Goal: Information Seeking & Learning: Check status

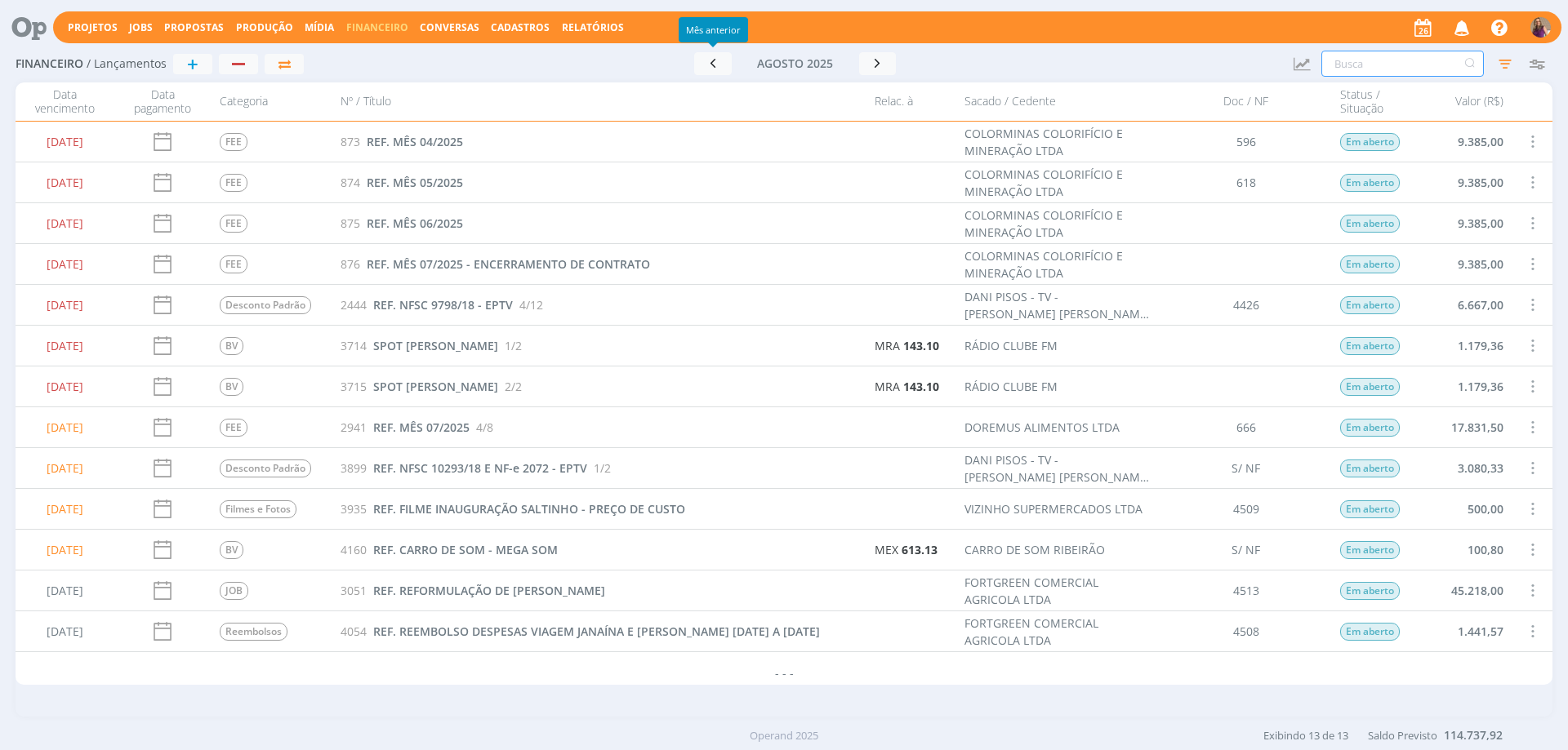
click at [1393, 64] on input "text" at bounding box center [1402, 64] width 162 height 26
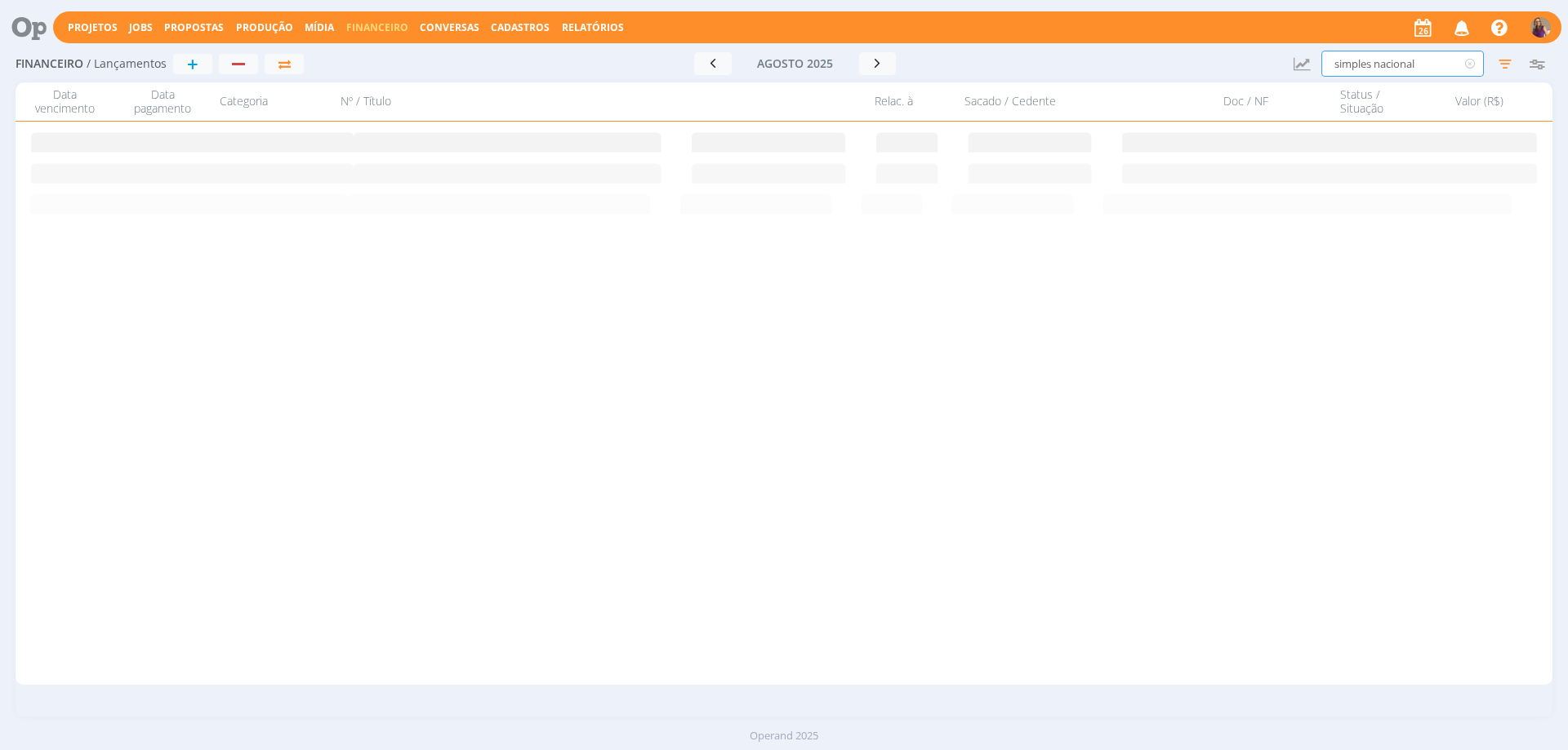
type input "simples nacional"
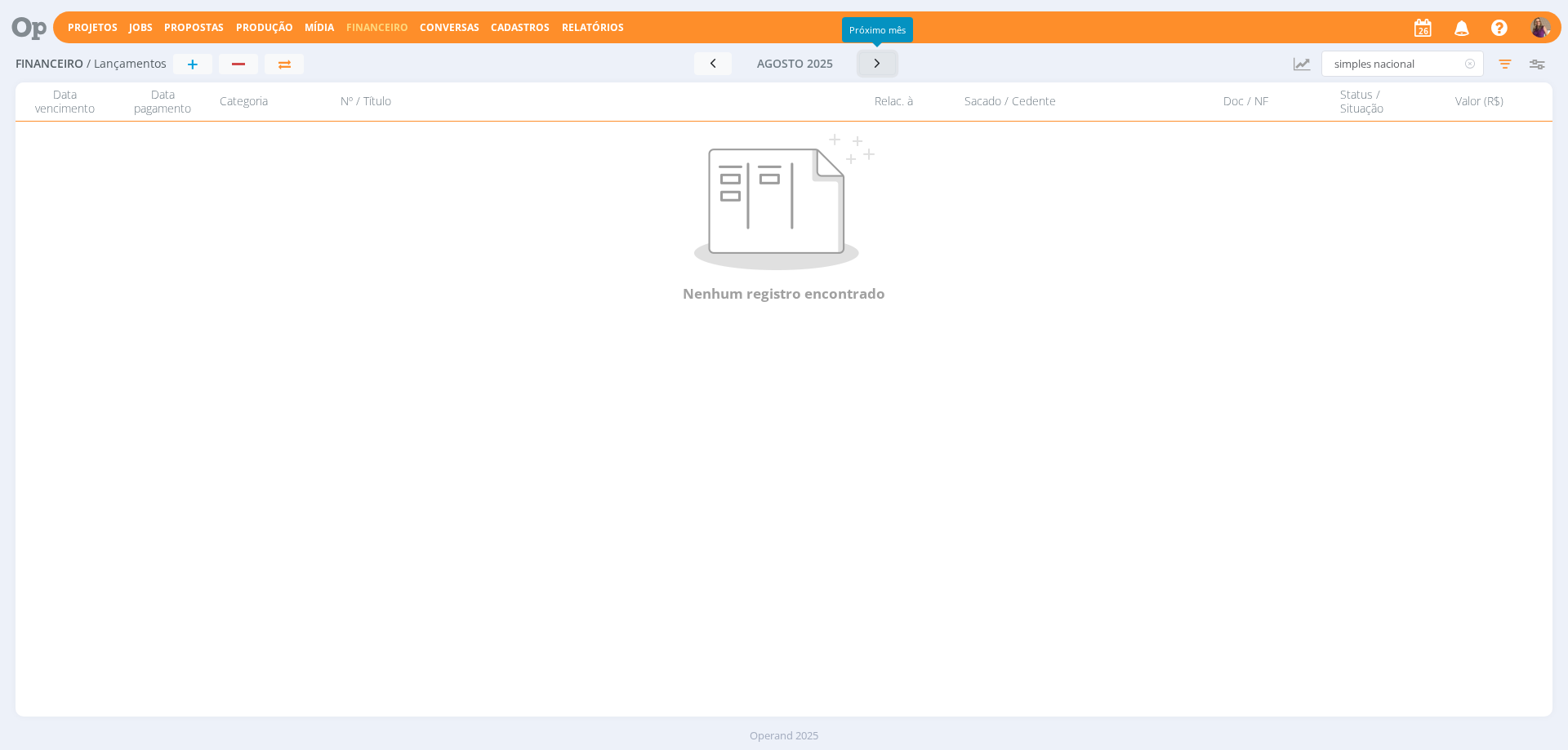
click at [876, 70] on icon "button" at bounding box center [877, 63] width 17 height 16
click at [884, 62] on icon "button" at bounding box center [883, 62] width 17 height 16
click at [1515, 61] on icon "button" at bounding box center [1504, 63] width 29 height 29
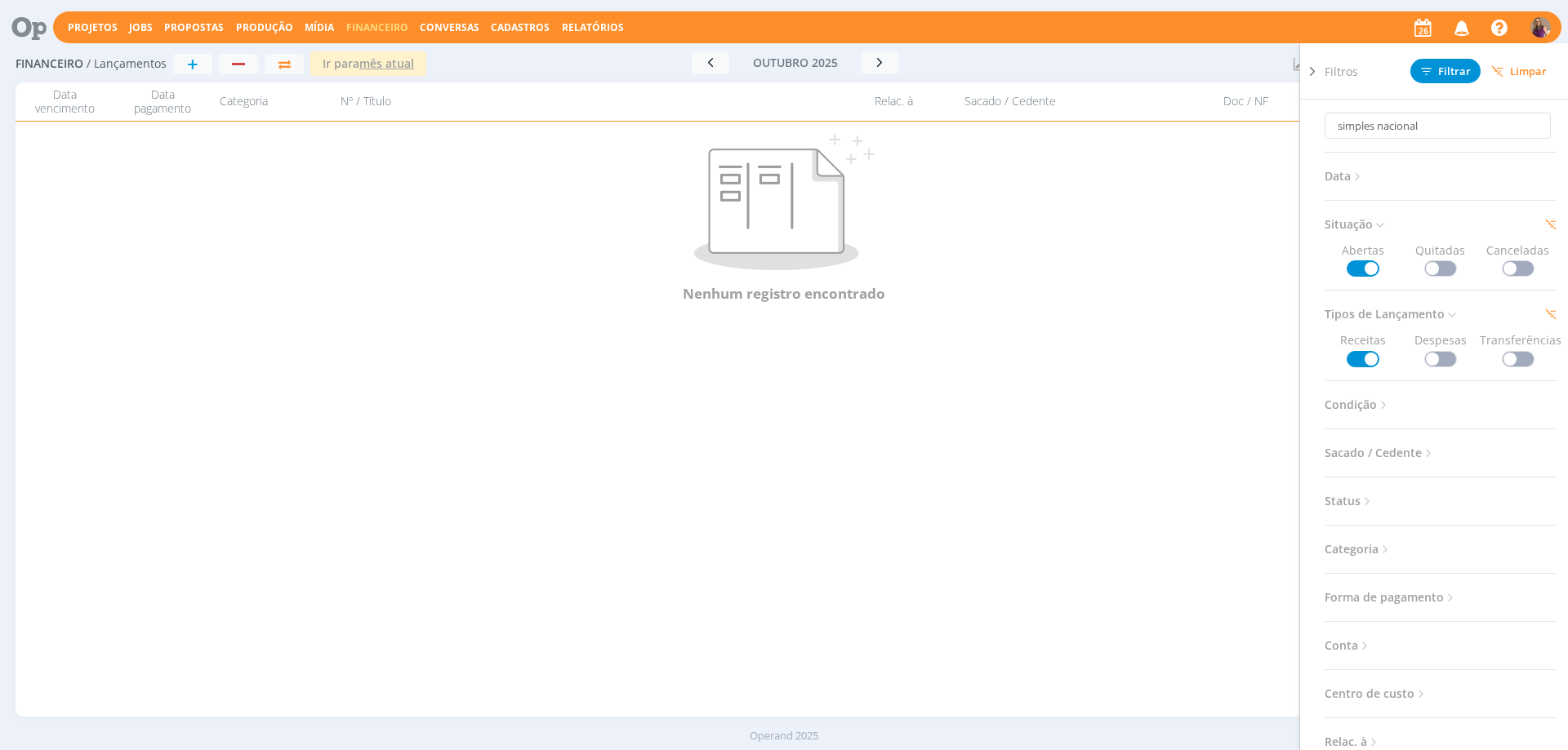
click at [1432, 351] on span at bounding box center [1440, 359] width 32 height 17
click at [1452, 75] on span "Filtrar" at bounding box center [1445, 71] width 50 height 11
click at [1311, 69] on icon at bounding box center [1312, 72] width 17 height 18
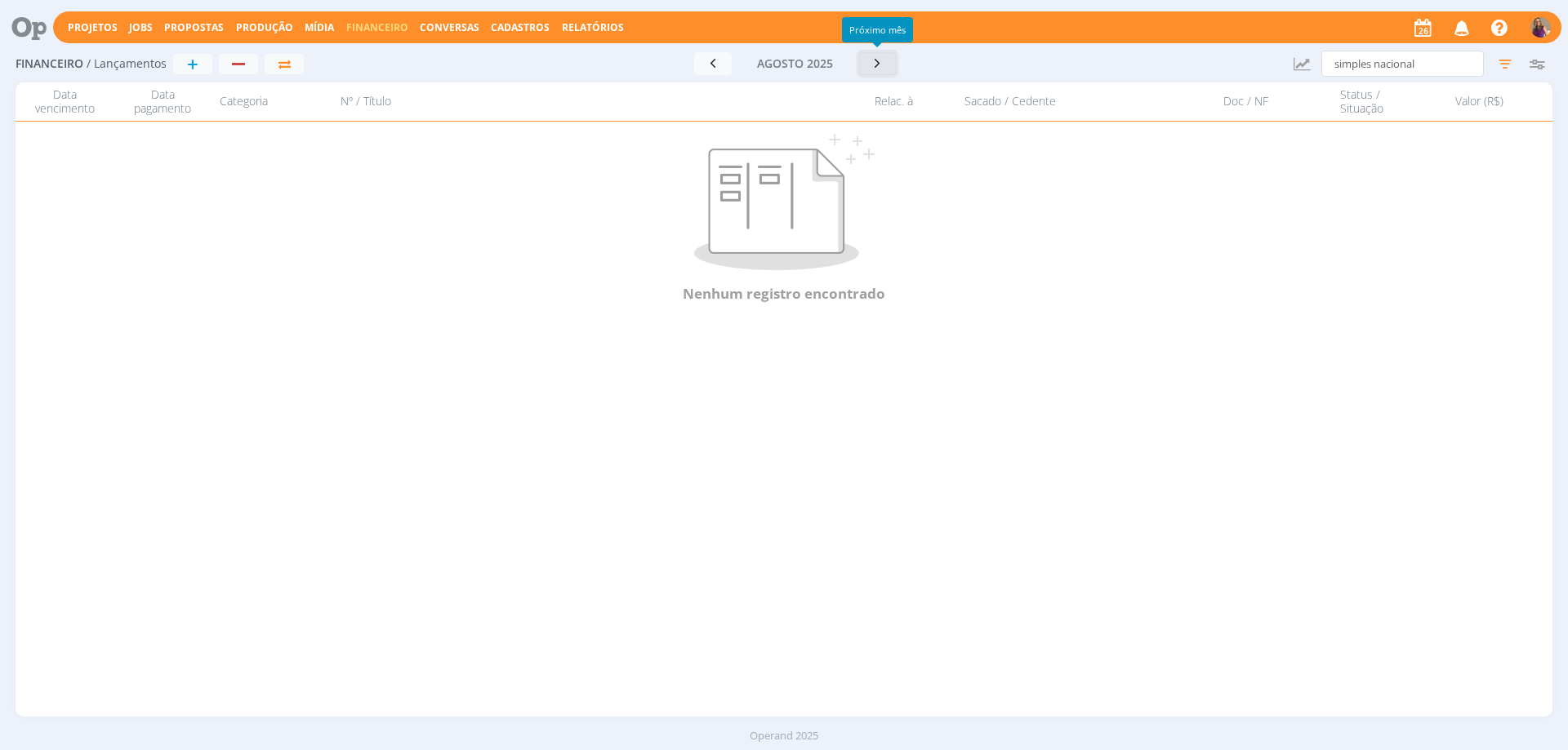
click at [882, 63] on icon "button" at bounding box center [877, 63] width 17 height 16
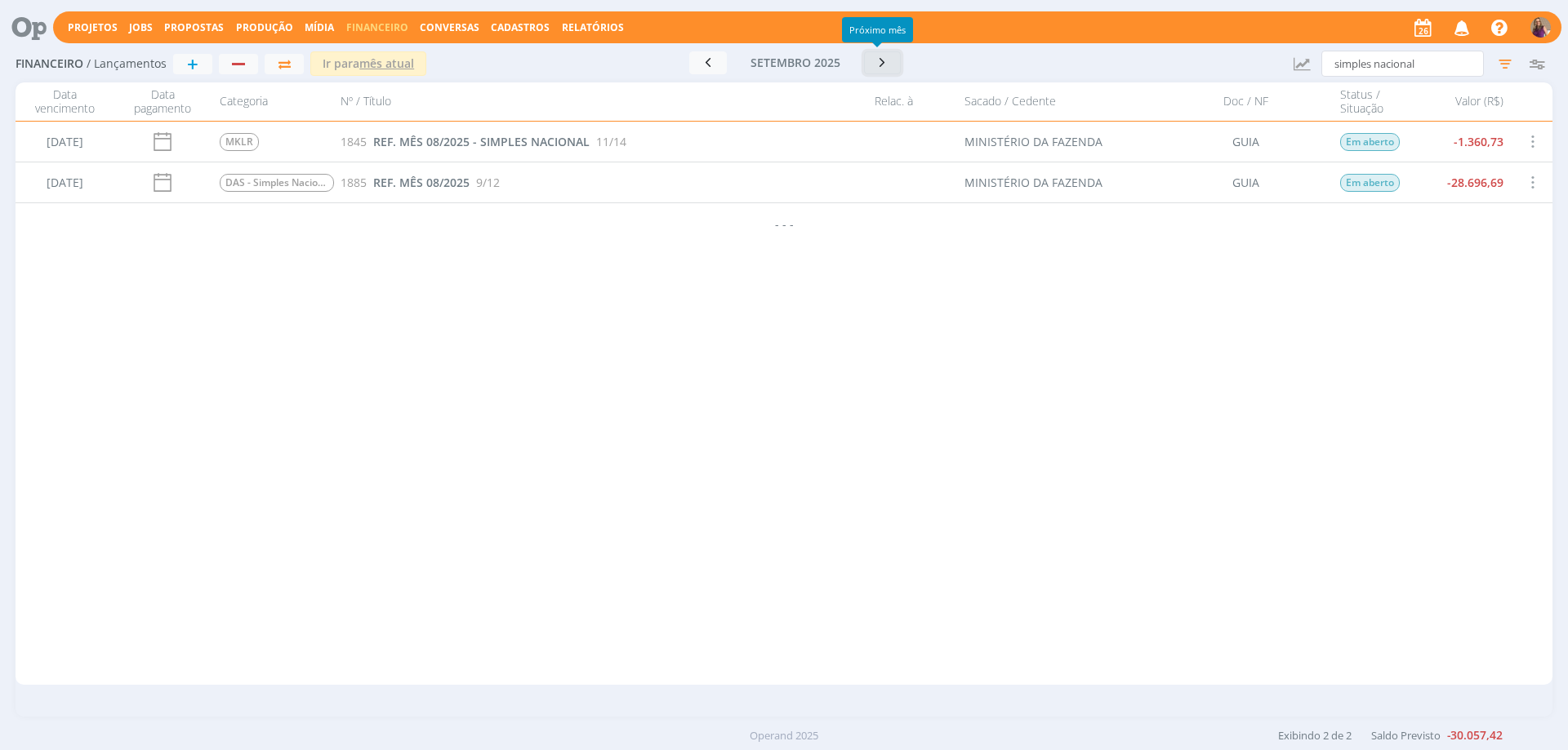
click at [882, 63] on icon "button" at bounding box center [883, 62] width 17 height 16
click at [419, 182] on span "REF. MÊS 09/2025" at bounding box center [421, 182] width 97 height 16
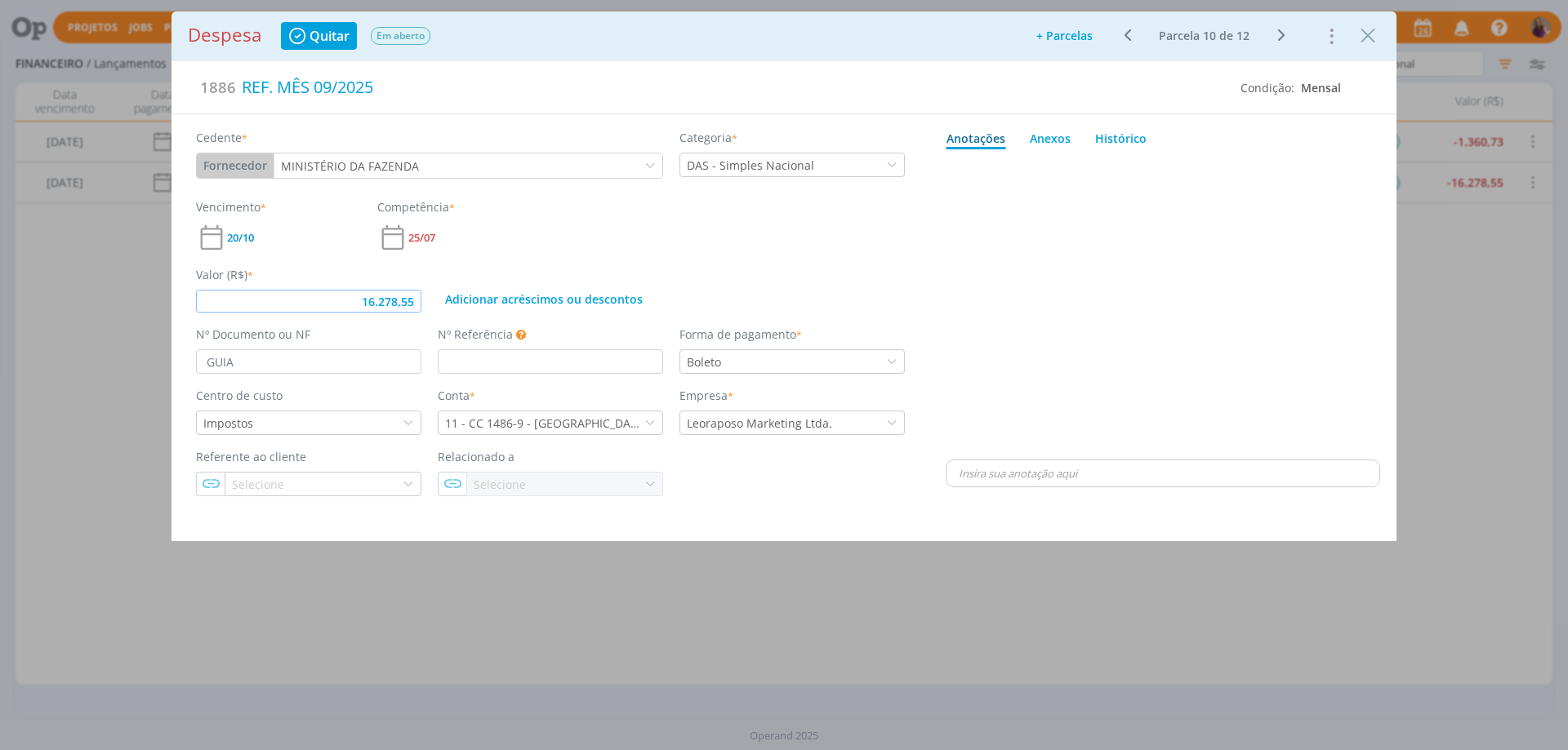
drag, startPoint x: 417, startPoint y: 302, endPoint x: 339, endPoint y: 296, distance: 78.2
click at [339, 296] on input "16.278,55" at bounding box center [308, 301] width 226 height 23
click at [993, 296] on div "dialog" at bounding box center [1163, 306] width 434 height 300
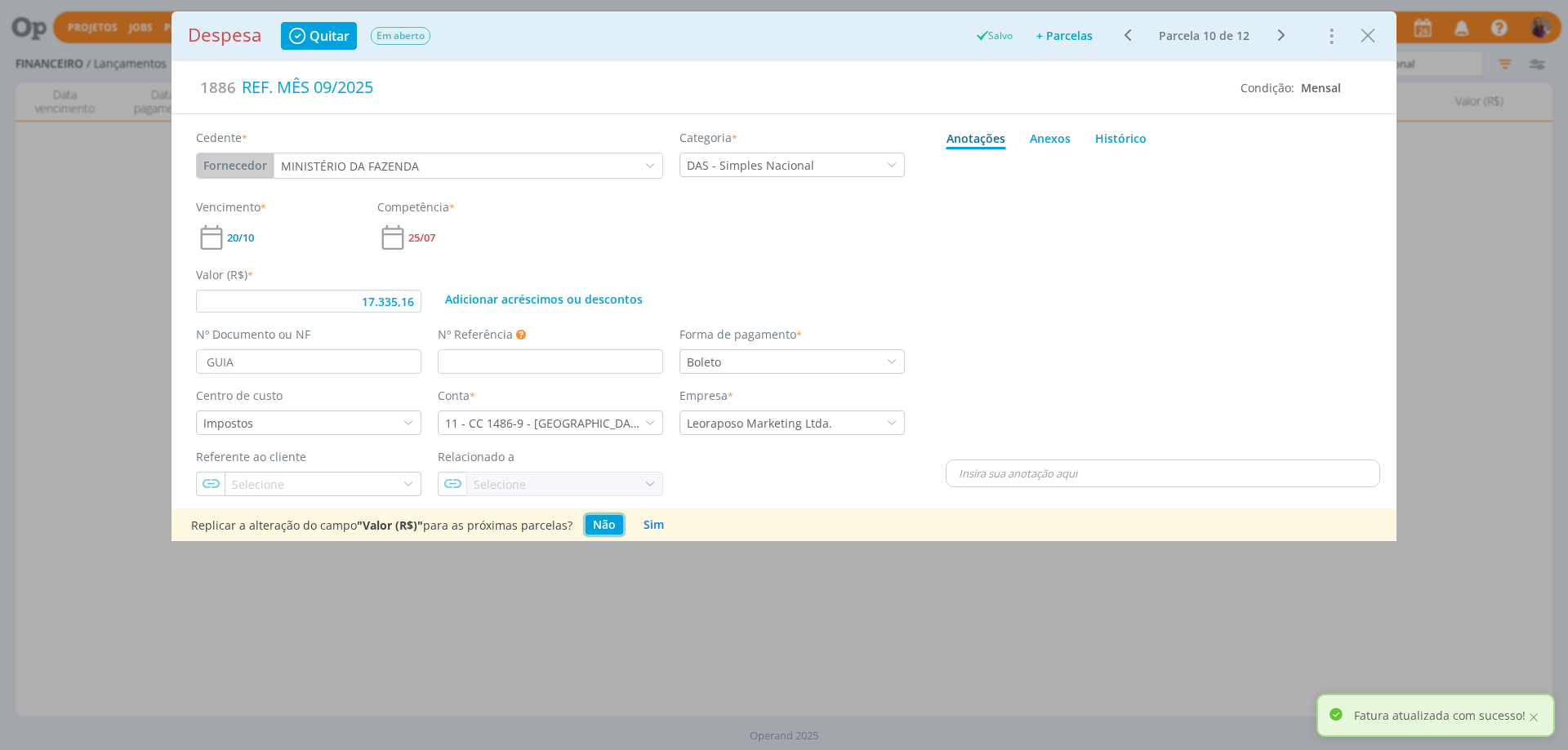
click at [605, 525] on button "Não" at bounding box center [604, 525] width 38 height 19
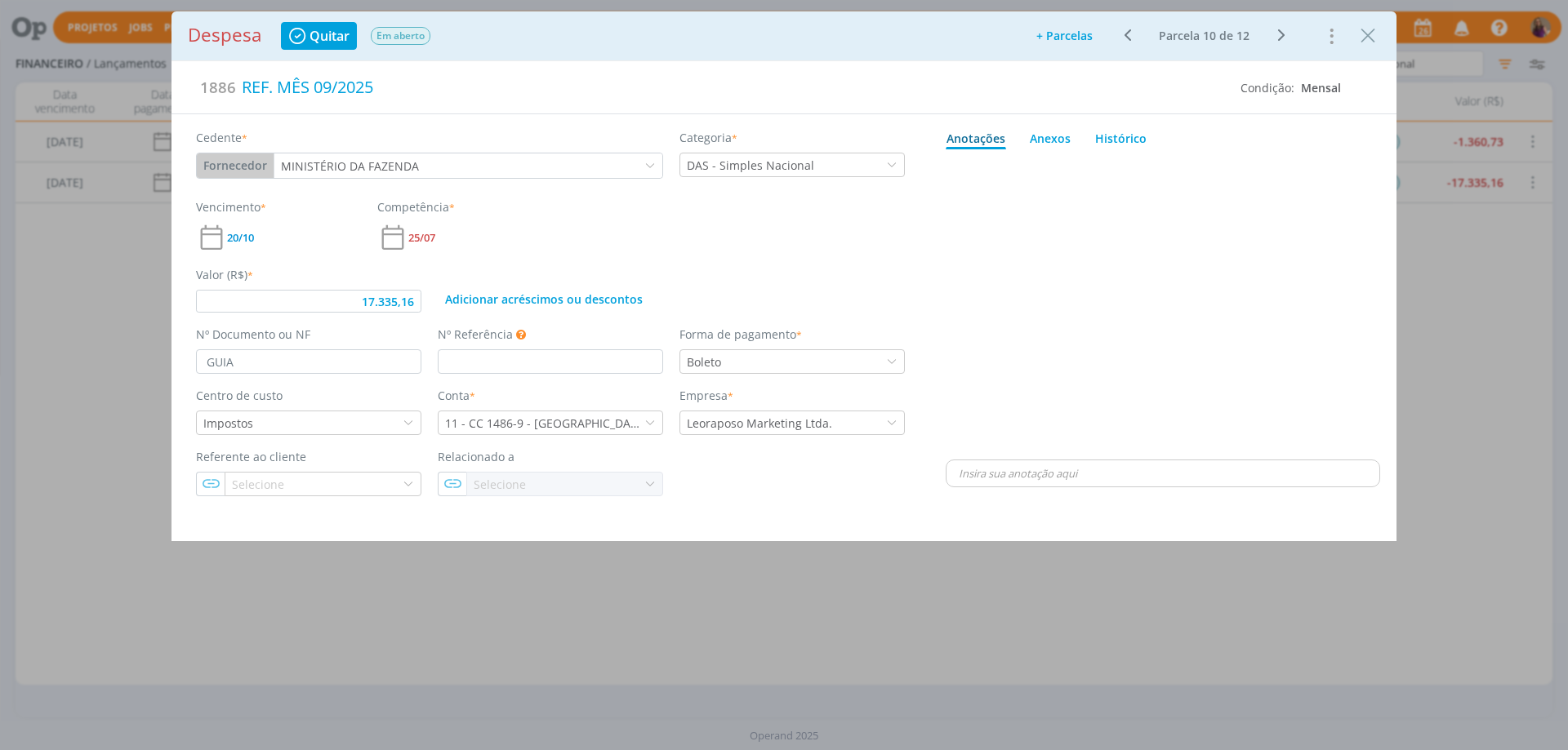
click at [1280, 34] on icon "dialog" at bounding box center [1280, 35] width 20 height 19
drag, startPoint x: 420, startPoint y: 304, endPoint x: 325, endPoint y: 289, distance: 96.2
click at [325, 289] on div "Valor (R$) * 16.849,69" at bounding box center [308, 289] width 241 height 46
click at [1285, 32] on icon "dialog" at bounding box center [1280, 35] width 20 height 19
drag, startPoint x: 418, startPoint y: 302, endPoint x: 324, endPoint y: 288, distance: 95.0
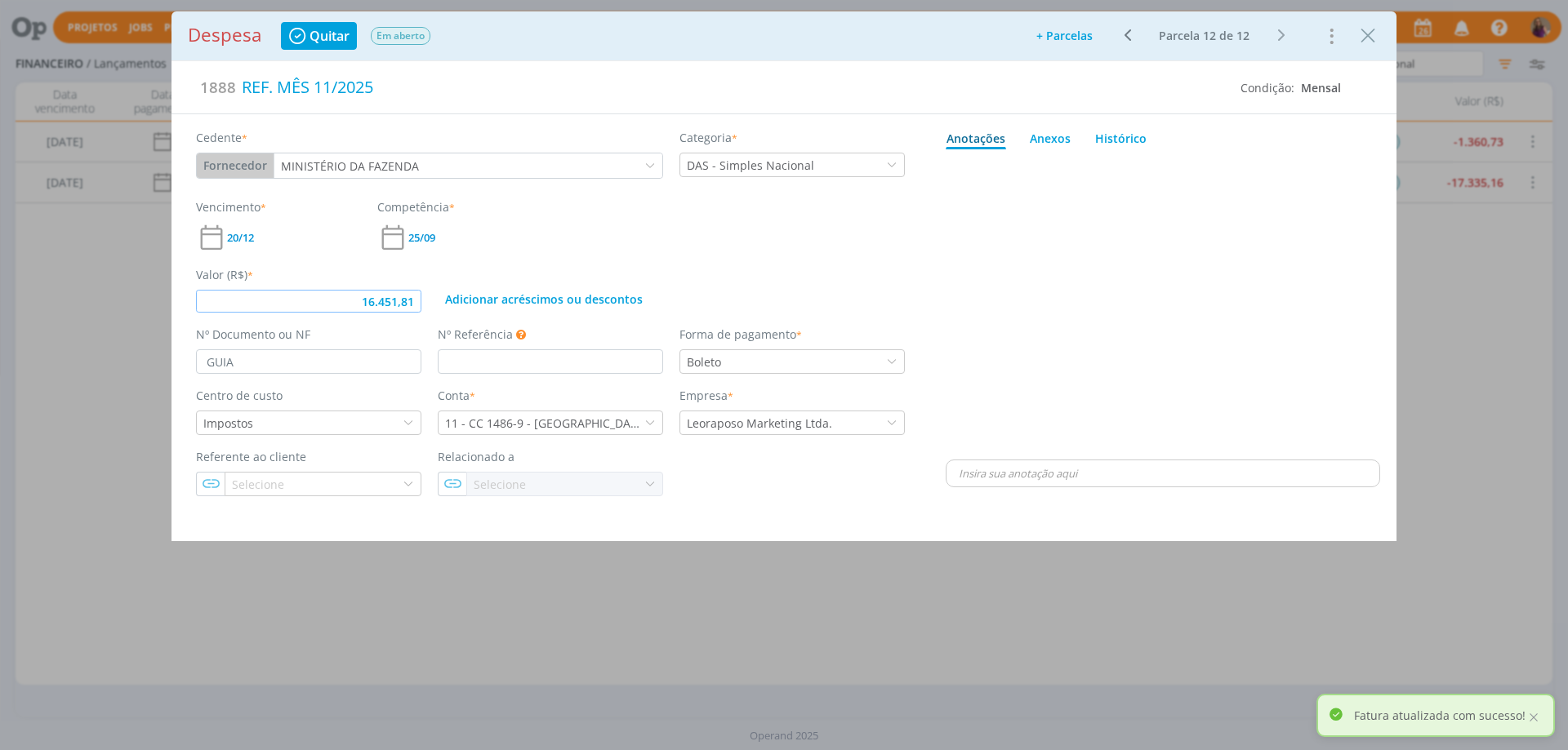
click at [324, 288] on div "Valor (R$) * 16.451,81" at bounding box center [308, 289] width 241 height 46
click at [917, 278] on div "Cedente * Fornecedor Cliente Fornecedor Veículo Prestador Colaborador MINISTÉRI…" at bounding box center [550, 304] width 758 height 382
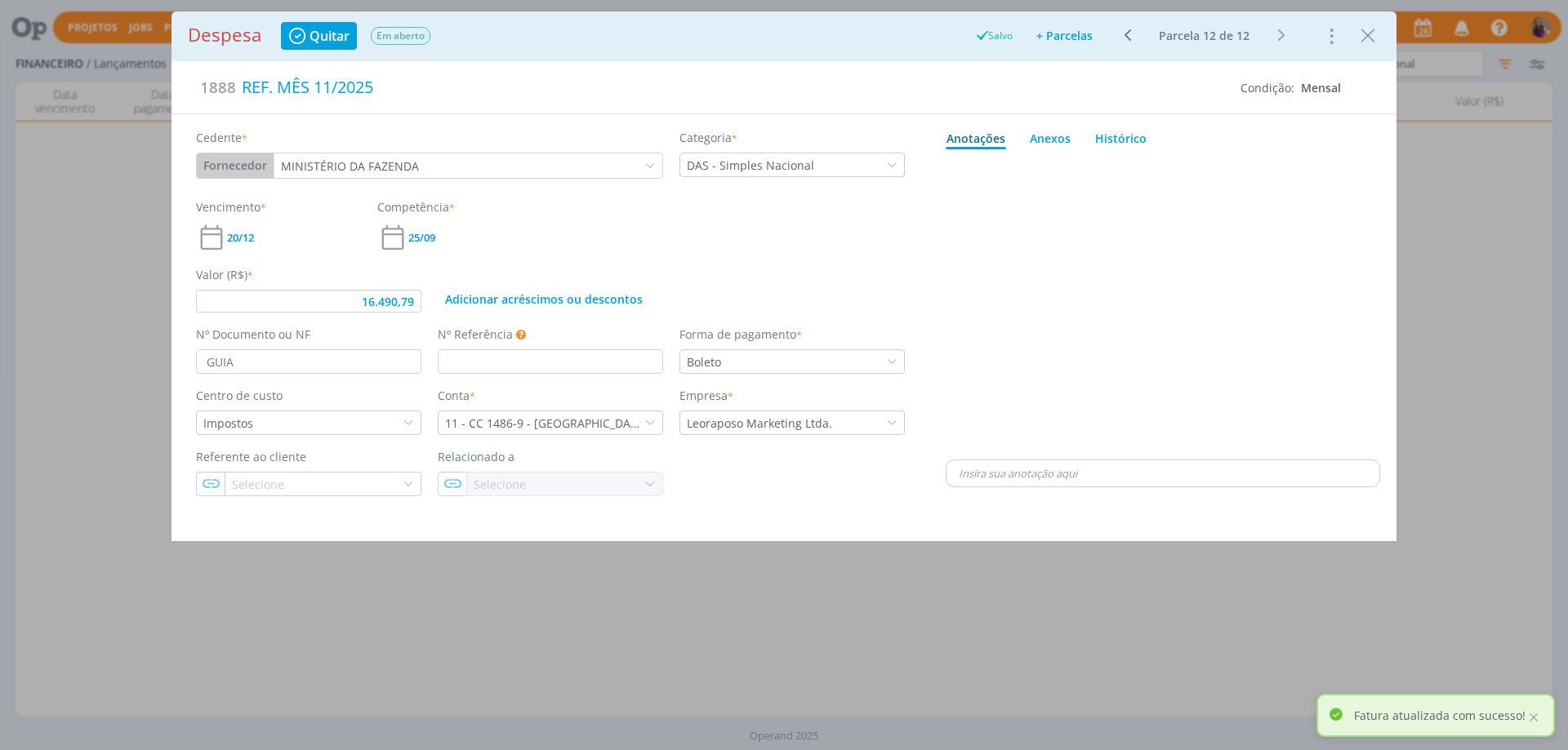
type input "16.490,79"
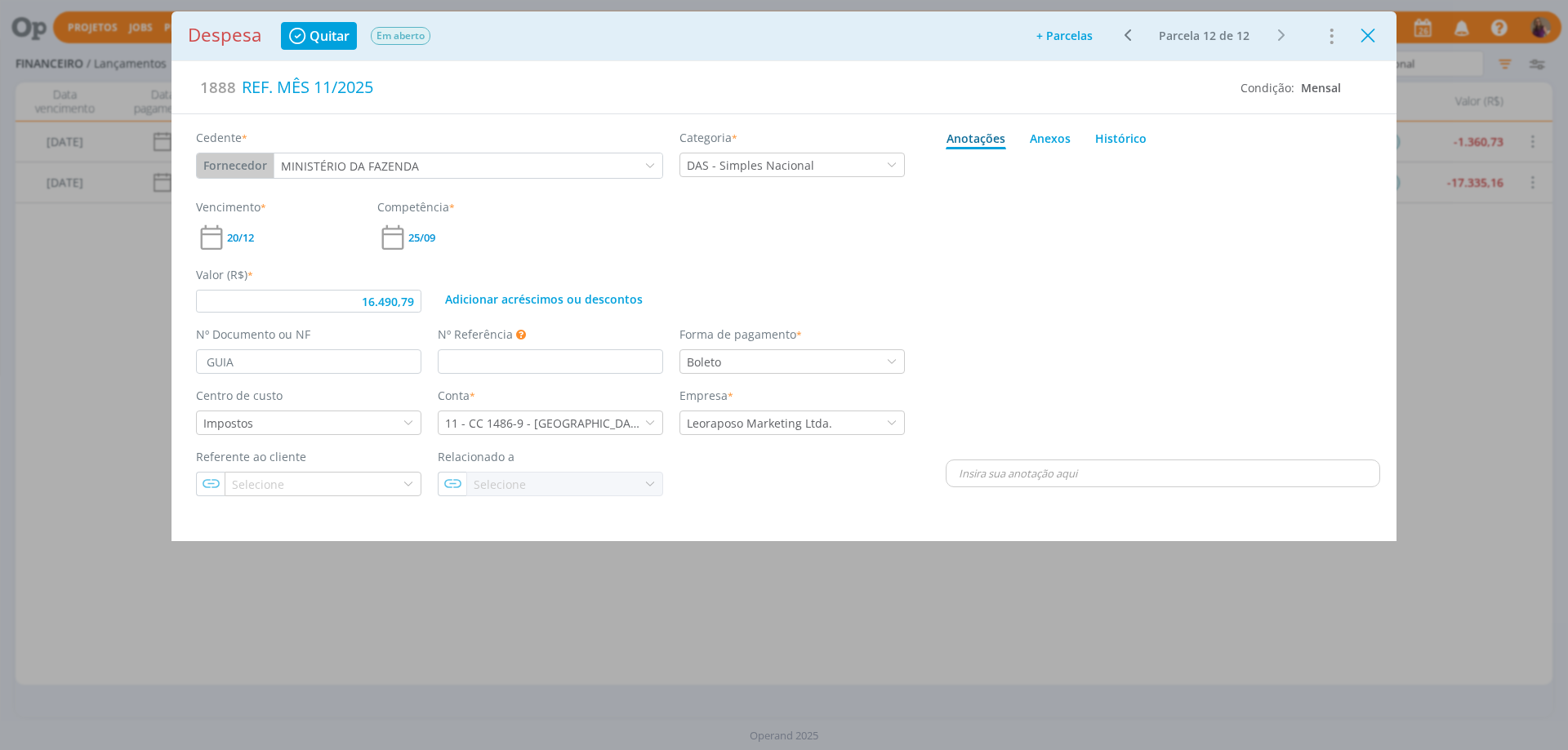
click at [1369, 36] on icon "Close" at bounding box center [1368, 36] width 25 height 25
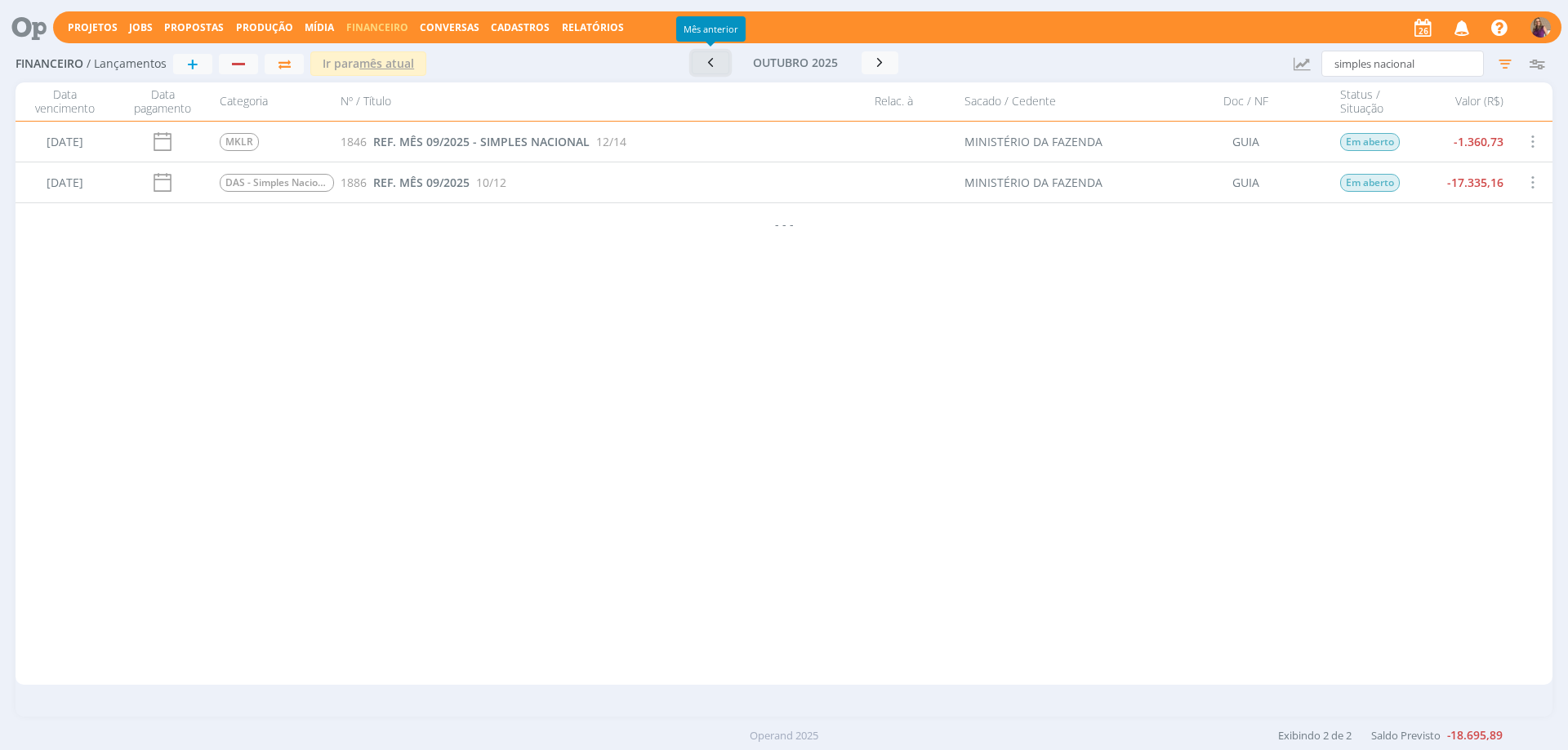
click at [710, 69] on icon "button" at bounding box center [710, 62] width 17 height 16
drag, startPoint x: 1446, startPoint y: 54, endPoint x: 1296, endPoint y: 53, distance: 150.0
click at [1296, 53] on div "Financeiro / Lançamentos + Ir para mês atual setembro 2025 < 2025 > Janeiro Fev…" at bounding box center [784, 64] width 1536 height 38
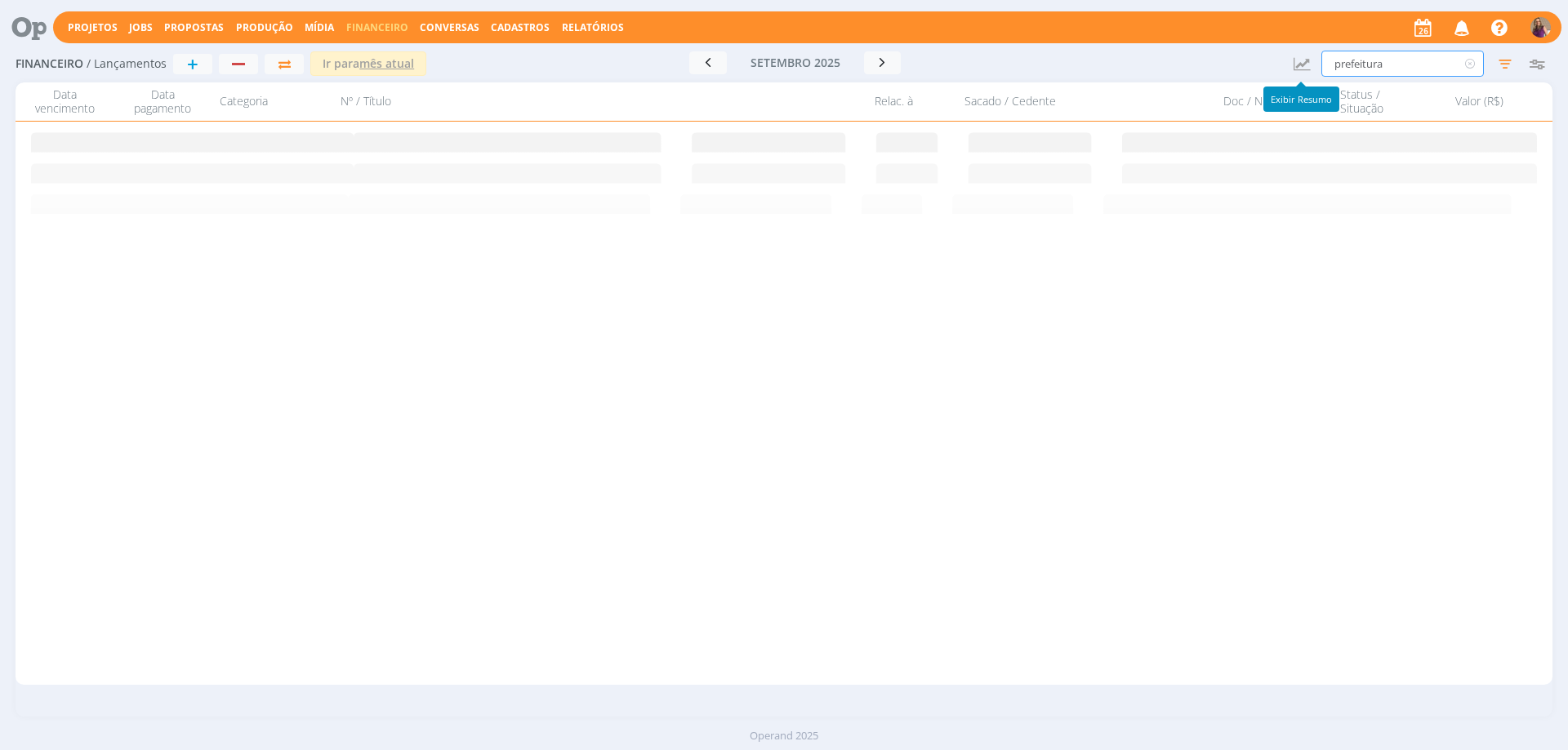
type input "prefeitura"
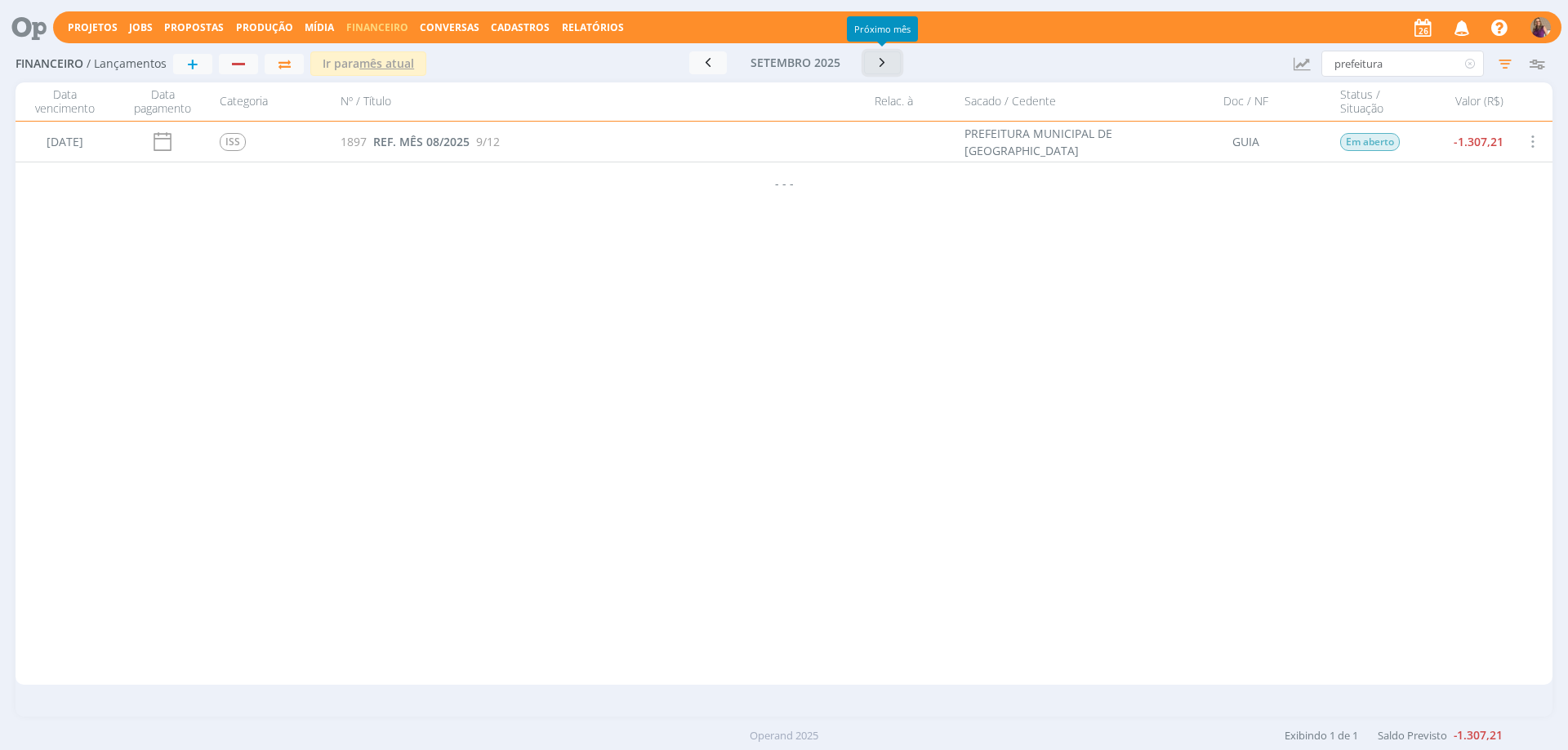
click at [879, 63] on icon "button" at bounding box center [883, 62] width 17 height 16
click at [877, 66] on icon "button" at bounding box center [880, 62] width 17 height 16
click at [887, 66] on icon "button" at bounding box center [884, 62] width 17 height 16
click at [584, 29] on link "Relatórios" at bounding box center [592, 27] width 62 height 14
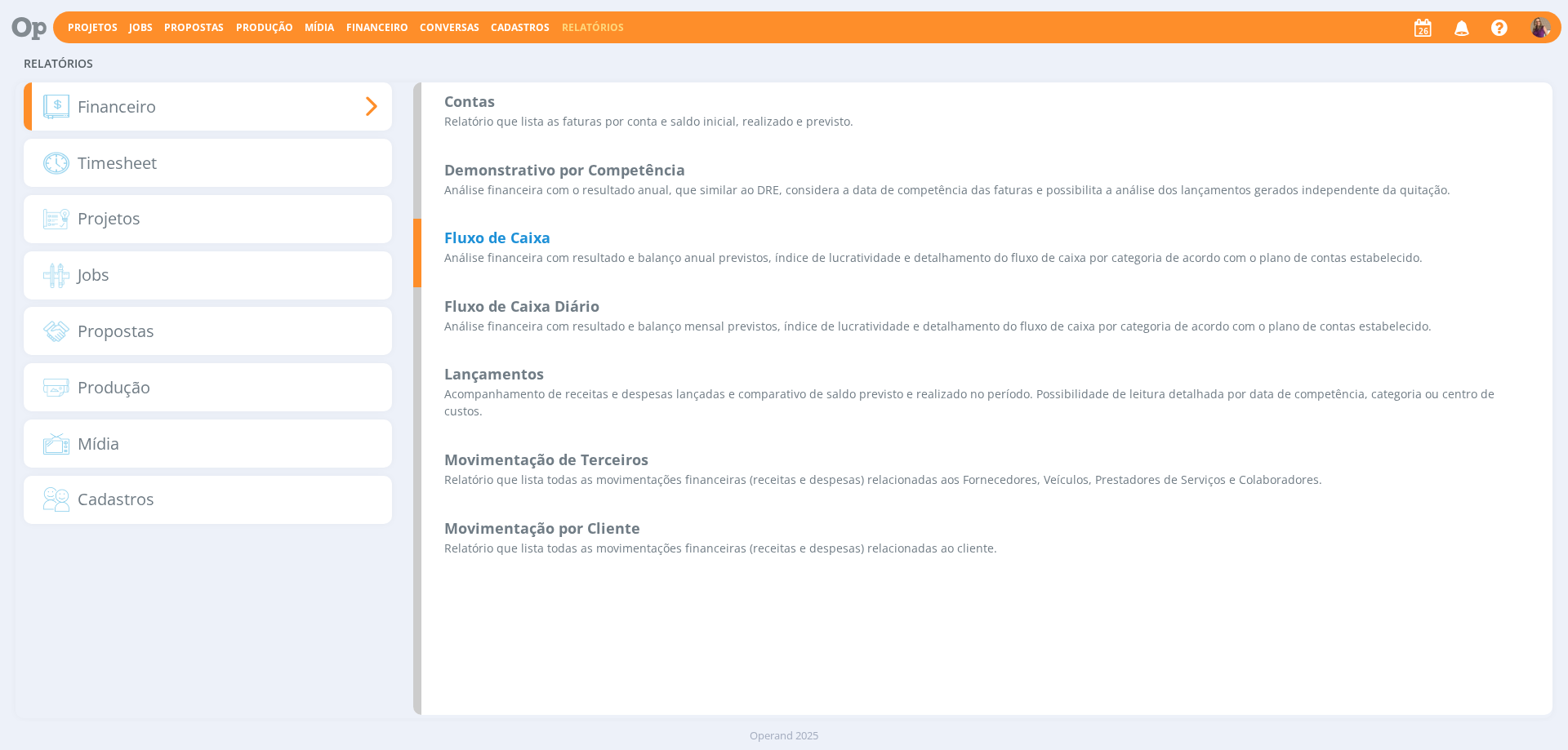
click at [508, 246] on b "Fluxo de Caixa" at bounding box center [497, 238] width 106 height 19
click at [512, 239] on b "Fluxo de Caixa" at bounding box center [497, 238] width 106 height 19
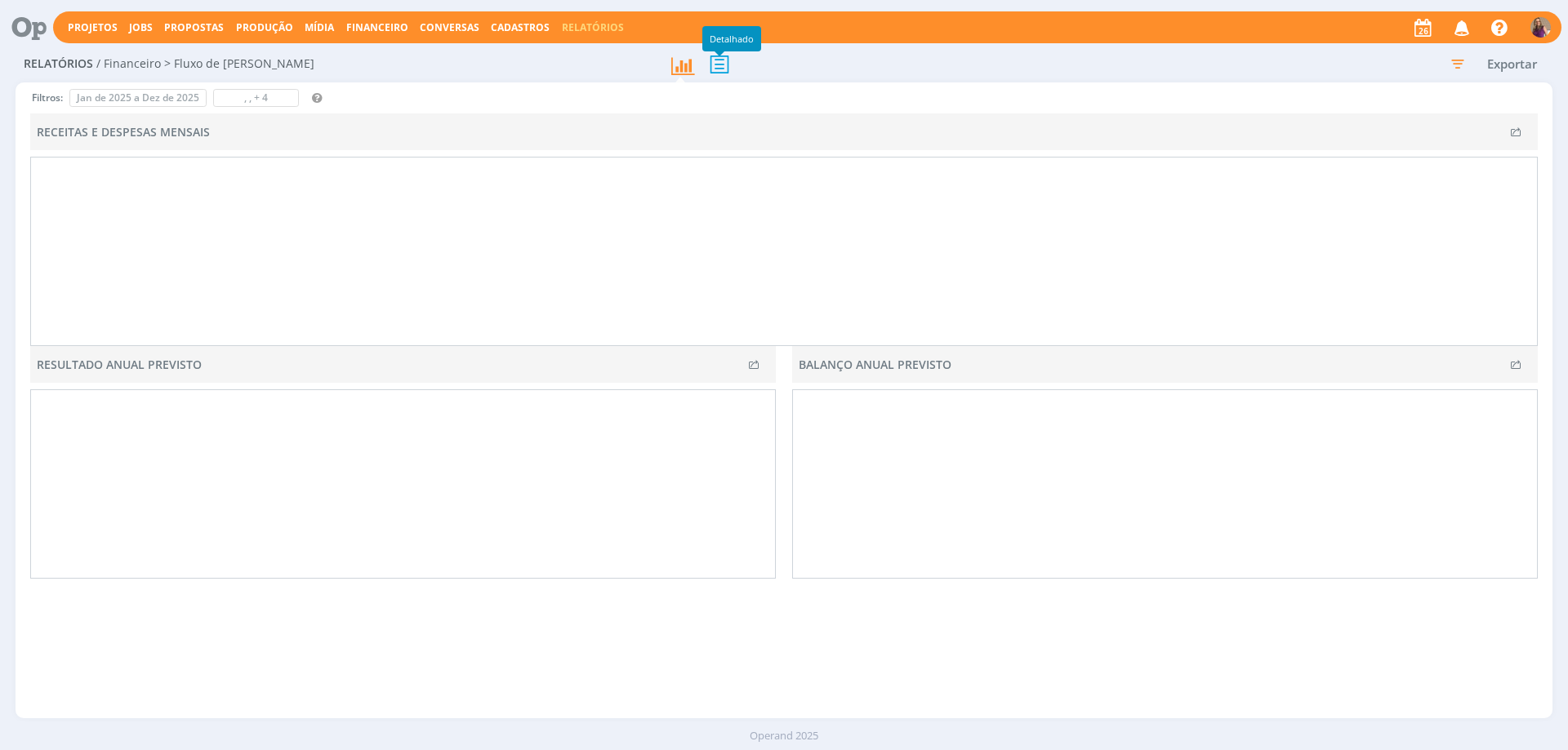
click at [718, 65] on icon at bounding box center [719, 64] width 34 height 33
